Goal: Find specific page/section: Find specific page/section

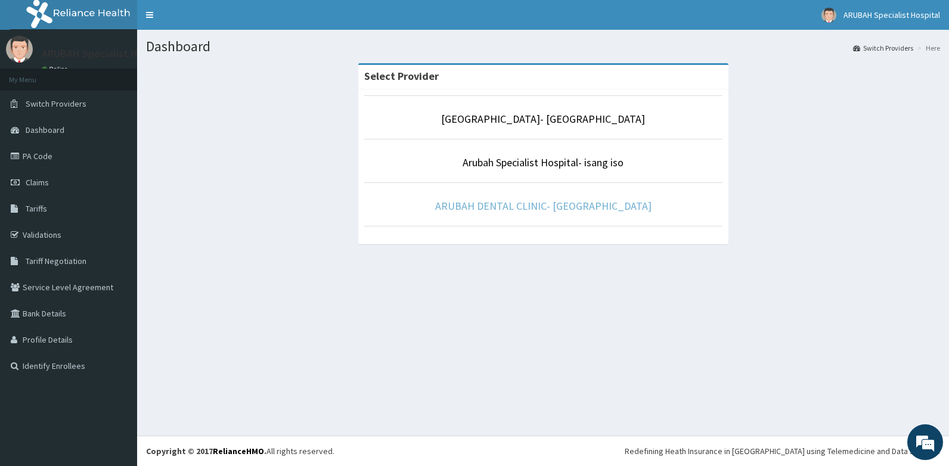
click at [479, 209] on link "ARUBAH DENTAL CLINIC- [GEOGRAPHIC_DATA]" at bounding box center [543, 206] width 216 height 14
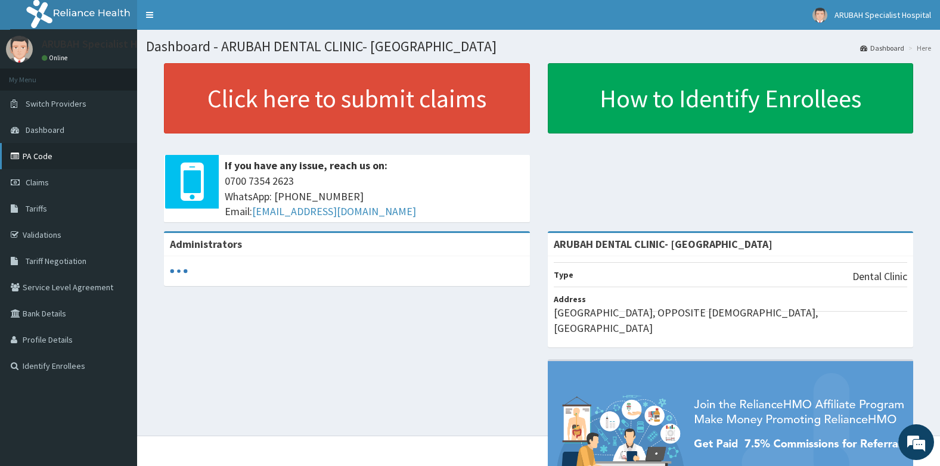
click at [76, 157] on link "PA Code" at bounding box center [68, 156] width 137 height 26
